Goal: Register for event/course

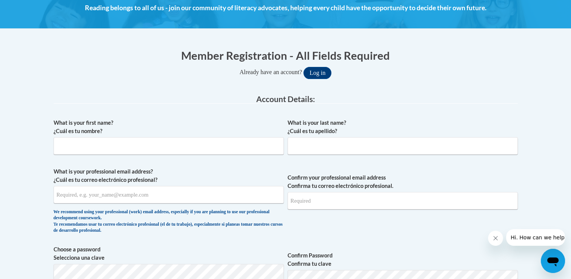
scroll to position [121, 0]
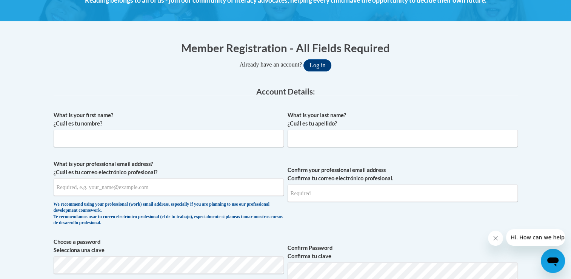
click at [151, 149] on div "What is your first name? ¿Cuál es tu nombre?" at bounding box center [169, 132] width 230 height 42
click at [153, 140] on input "What is your first name? ¿Cuál es tu nombre?" at bounding box center [169, 138] width 230 height 17
type input "Tosha"
click at [302, 135] on input "What is your last name? ¿Cuál es tu apellido?" at bounding box center [403, 138] width 230 height 17
type input "Worley"
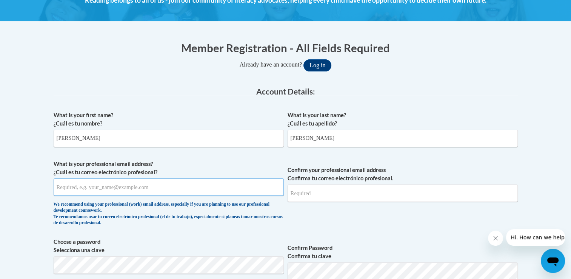
click at [106, 191] on input "What is your professional email address? ¿Cuál es tu correo electrónico profesi…" at bounding box center [169, 186] width 230 height 17
type input "worleyts@appstate.edu"
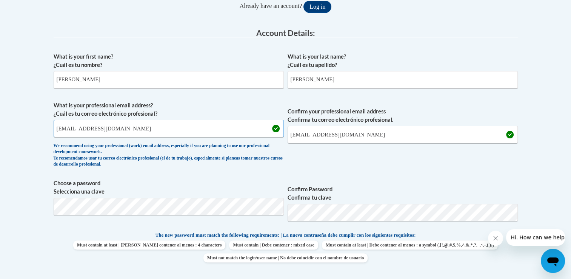
scroll to position [180, 0]
click at [451, 230] on p "The new password must match the following requirements: | La nueva contraseña d…" at bounding box center [286, 234] width 464 height 9
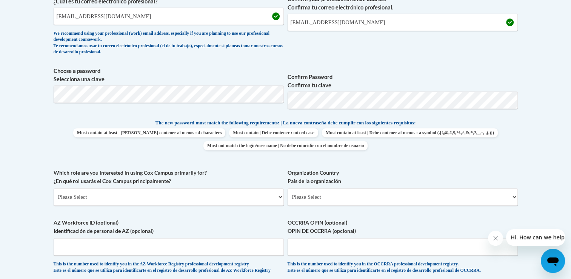
scroll to position [308, 0]
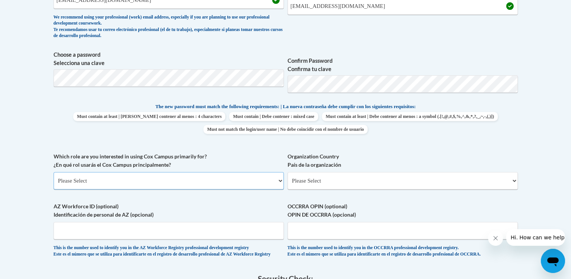
click at [276, 182] on select "Please Select College/University | Colegio/Universidad Community/Nonprofit Part…" at bounding box center [169, 180] width 230 height 17
select select "5a18ea06-2b54-4451-96f2-d152daf9eac5"
click at [54, 172] on select "Please Select College/University | Colegio/Universidad Community/Nonprofit Part…" at bounding box center [169, 180] width 230 height 17
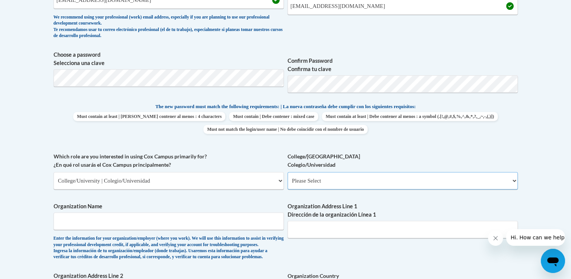
click at [363, 181] on select "Please Select College/University Staff | Empleado universitario College/Univers…" at bounding box center [403, 180] width 230 height 17
select select "99b32b07-cffc-426c-8bf6-0cd77760d84b"
click at [288, 172] on select "Please Select College/University Staff | Empleado universitario College/Univers…" at bounding box center [403, 180] width 230 height 17
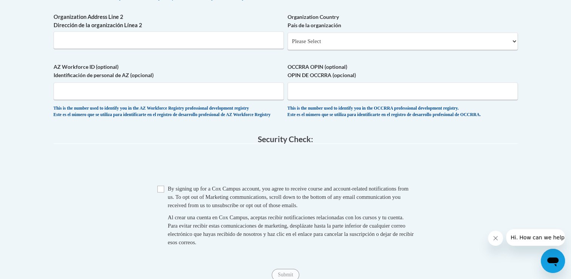
scroll to position [567, 0]
click at [160, 192] on input "Checkbox" at bounding box center [160, 188] width 7 height 7
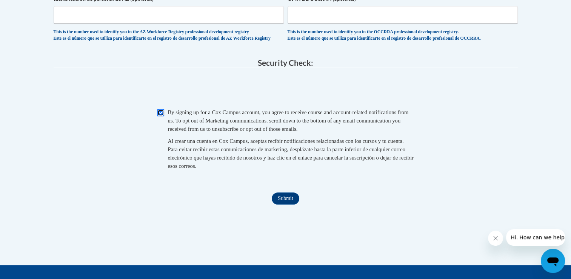
scroll to position [657, 0]
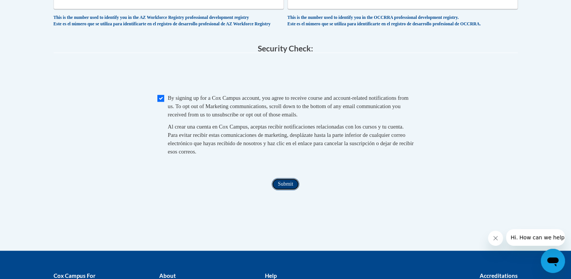
click at [287, 190] on input "Submit" at bounding box center [285, 184] width 27 height 12
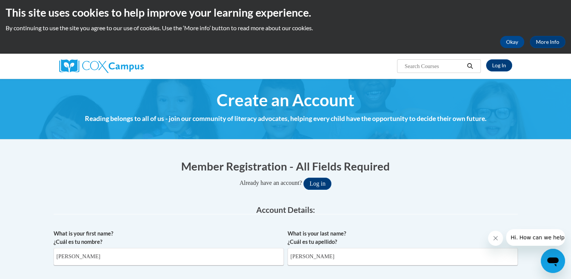
scroll to position [0, 0]
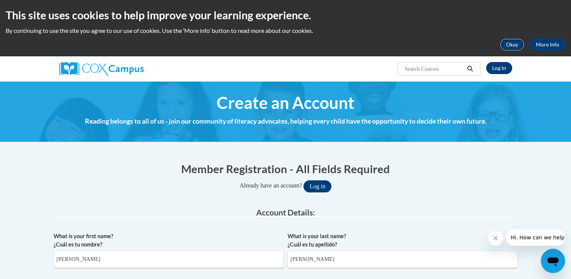
click at [506, 44] on button "Okay" at bounding box center [512, 45] width 24 height 12
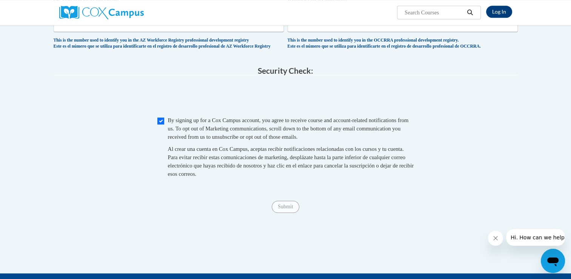
scroll to position [579, 0]
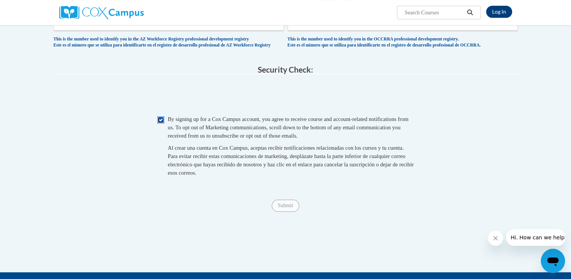
click at [158, 123] on input "Checkbox" at bounding box center [160, 119] width 7 height 7
checkbox input "false"
drag, startPoint x: 288, startPoint y: 222, endPoint x: 282, endPoint y: 221, distance: 6.6
click at [282, 211] on input "Submit" at bounding box center [285, 205] width 27 height 12
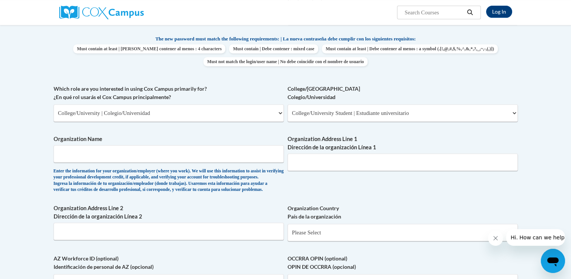
scroll to position [318, 0]
click at [80, 159] on input "Organization Name" at bounding box center [169, 153] width 230 height 17
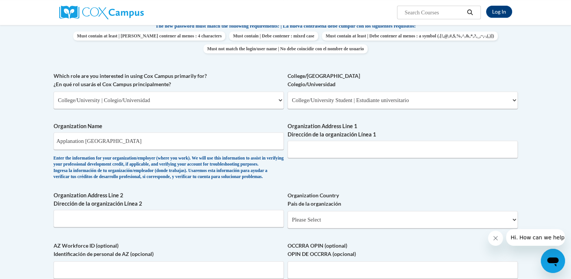
scroll to position [326, 0]
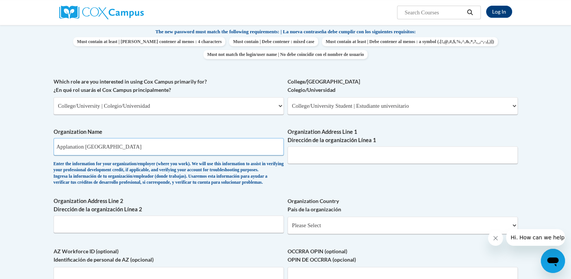
click at [86, 146] on input "Applanation State University" at bounding box center [169, 146] width 230 height 17
click at [141, 149] on input "Appalachian State University" at bounding box center [169, 146] width 230 height 17
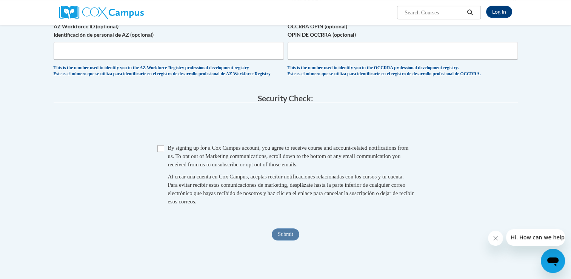
scroll to position [566, 0]
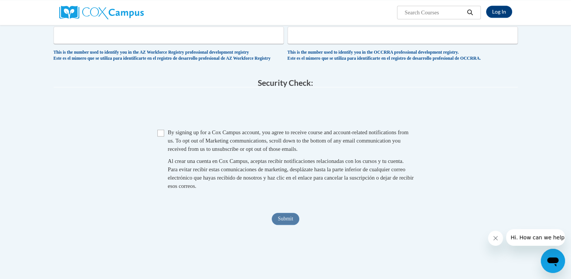
type input "Appalachian State University"
click at [162, 136] on input "Checkbox" at bounding box center [160, 133] width 7 height 7
checkbox input "true"
click at [286, 225] on input "Submit" at bounding box center [285, 219] width 27 height 12
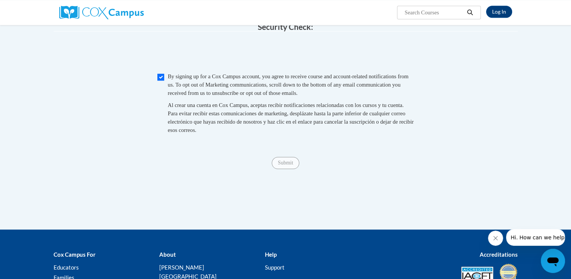
scroll to position [623, 0]
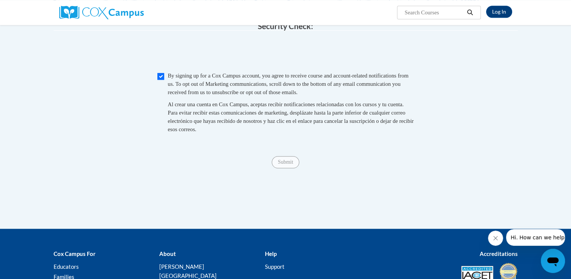
type input "Boone NC"
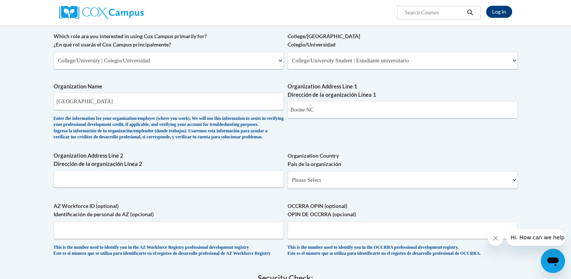
scroll to position [370, 0]
click at [330, 139] on div "What is your first name? ¿Cuál es tu nombre? Tosha What is your last name? ¿Cuá…" at bounding box center [286, 33] width 464 height 464
click at [326, 111] on input "Boone NC" at bounding box center [403, 110] width 230 height 17
click at [328, 126] on div "What is your first name? ¿Cuál es tu nombre? Tosha What is your last name? ¿Cuá…" at bounding box center [286, 33] width 464 height 464
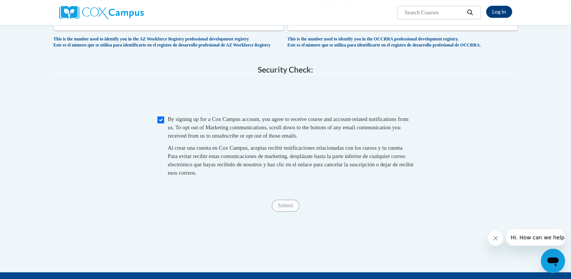
scroll to position [581, 0]
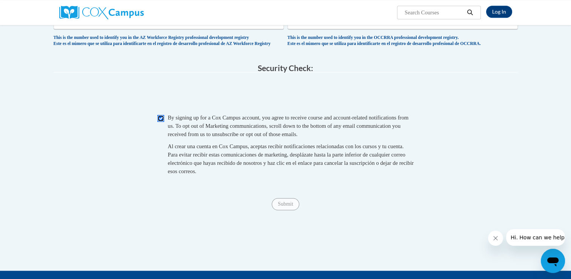
click at [158, 122] on input "Checkbox" at bounding box center [160, 118] width 7 height 7
click at [161, 122] on input "Checkbox" at bounding box center [160, 118] width 7 height 7
checkbox input "true"
click at [293, 210] on input "Submit" at bounding box center [285, 204] width 27 height 12
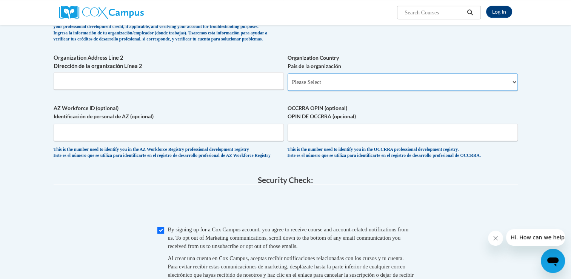
scroll to position [469, 0]
click at [514, 91] on select "Please Select United States | Estados Unidos Outside of the United States | Fue…" at bounding box center [403, 82] width 230 height 17
select select "ad49bcad-a171-4b2e-b99c-48b446064914"
click at [288, 86] on select "Please Select United States | Estados Unidos Outside of the United States | Fue…" at bounding box center [403, 82] width 230 height 17
select select
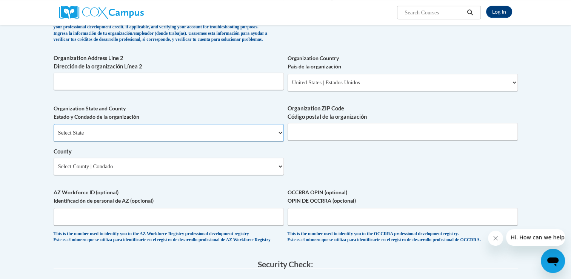
click at [281, 141] on select "Select State Alabama Alaska Arizona Arkansas California Colorado Connecticut De…" at bounding box center [169, 132] width 230 height 17
select select "North Carolina"
click at [54, 136] on select "Select State Alabama Alaska Arizona Arkansas California Colorado Connecticut De…" at bounding box center [169, 132] width 230 height 17
click at [349, 140] on input "Organization ZIP Code Código postal de la organización" at bounding box center [403, 131] width 230 height 17
type input "28608"
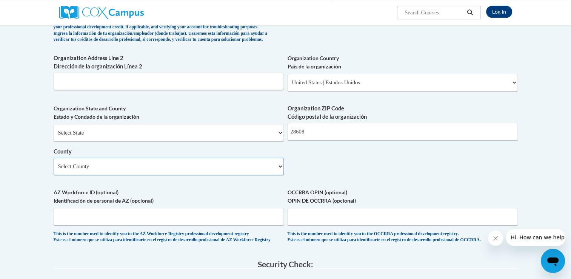
click at [238, 175] on select "Select County Alamance Alexander Alleghany Anson Ashe Avery Beaufort Bertie Bla…" at bounding box center [169, 165] width 230 height 17
select select "Watauga"
click at [54, 170] on select "Select County Alamance Alexander Alleghany Anson Ashe Avery Beaufort Bertie Bla…" at bounding box center [169, 165] width 230 height 17
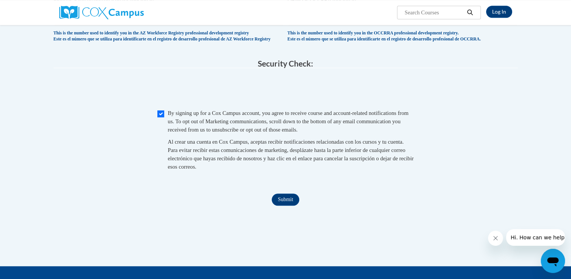
scroll to position [669, 0]
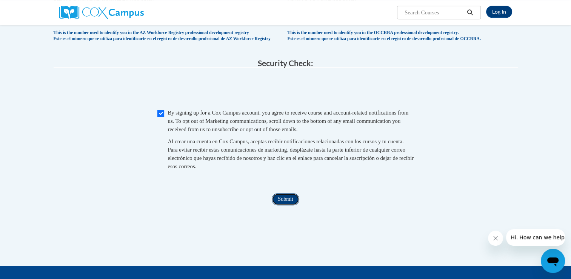
click at [283, 205] on input "Submit" at bounding box center [285, 199] width 27 height 12
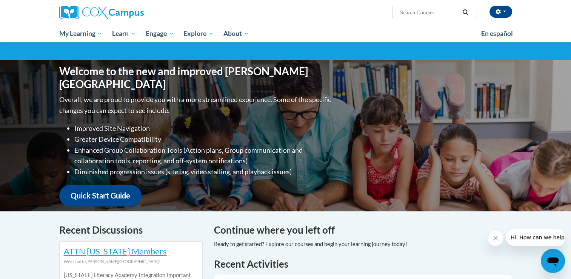
scroll to position [51, 0]
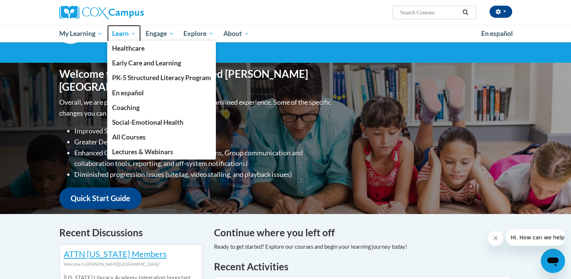
click at [130, 34] on span "Learn" at bounding box center [124, 33] width 24 height 9
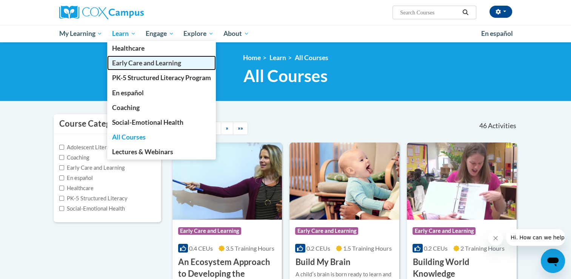
click at [136, 62] on span "Early Care and Learning" at bounding box center [146, 63] width 69 height 8
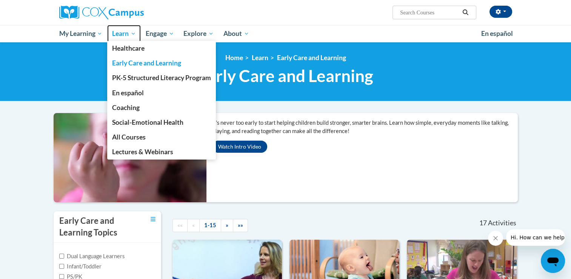
click at [122, 35] on span "Learn" at bounding box center [124, 33] width 24 height 9
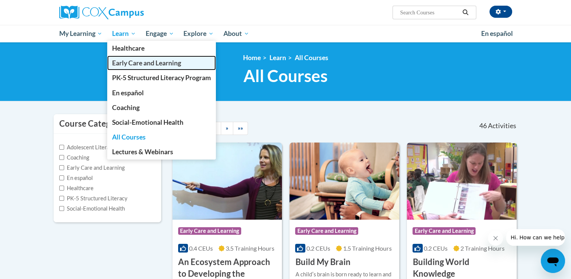
click at [137, 63] on span "Early Care and Learning" at bounding box center [146, 63] width 69 height 8
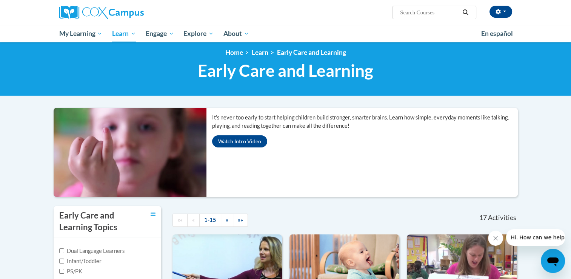
scroll to position [5, 0]
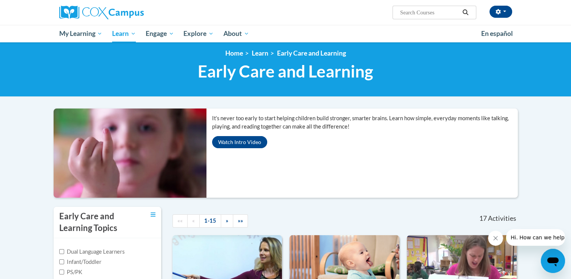
click at [60, 258] on label "Infant/Toddler" at bounding box center [80, 262] width 42 height 8
click at [60, 259] on input "Infant/Toddler" at bounding box center [61, 261] width 5 height 5
checkbox input "true"
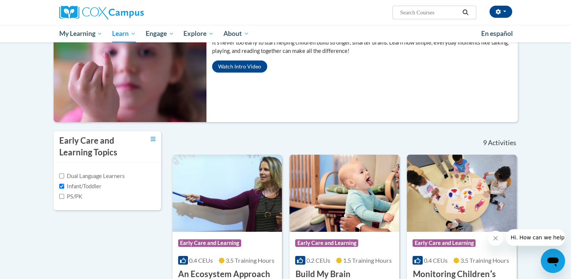
scroll to position [83, 0]
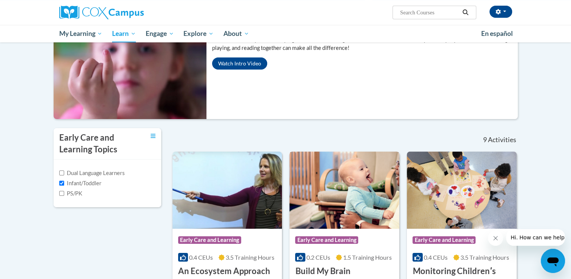
click at [331, 201] on img at bounding box center [345, 189] width 110 height 77
